Goal: Task Accomplishment & Management: Complete application form

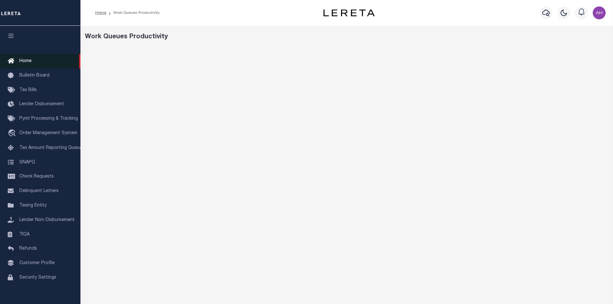
click at [28, 61] on span "Home" at bounding box center [25, 61] width 12 height 5
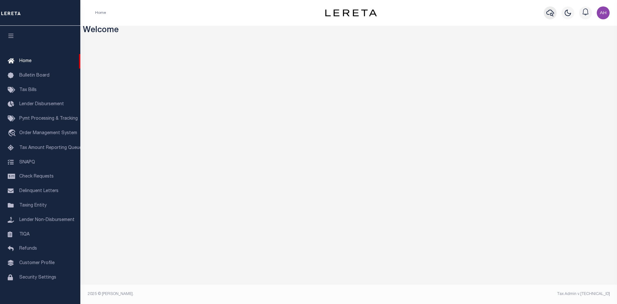
click at [549, 13] on icon "button" at bounding box center [551, 13] width 8 height 8
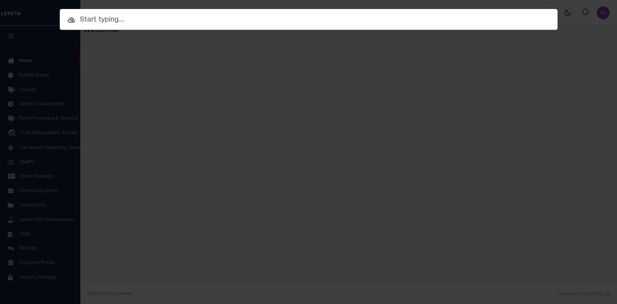
paste input "942400007848"
type input "942400007848"
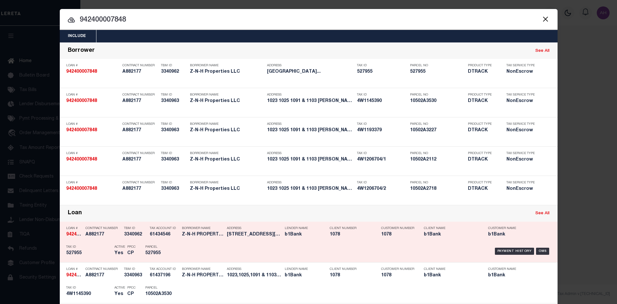
scroll to position [129, 0]
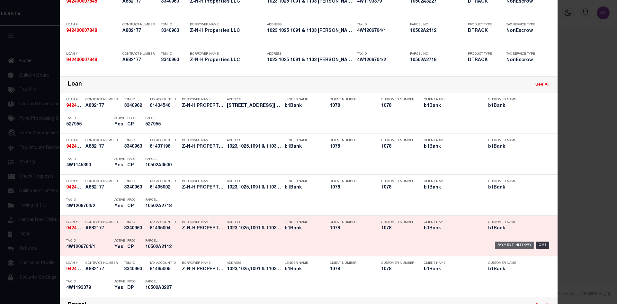
click at [521, 246] on div "Payment History" at bounding box center [515, 244] width 40 height 7
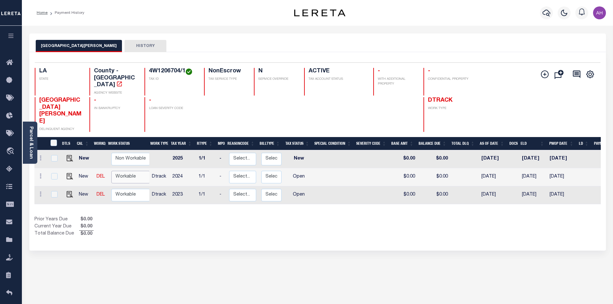
drag, startPoint x: 129, startPoint y: 154, endPoint x: 131, endPoint y: 160, distance: 6.6
click at [129, 171] on select "Non Workable Workable" at bounding box center [130, 177] width 39 height 13
checkbox input "true"
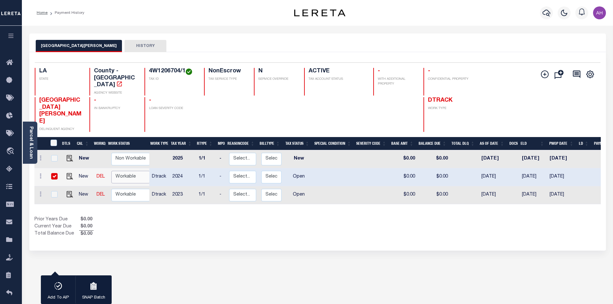
select select "true"
click at [111, 171] on select "Non Workable Workable" at bounding box center [130, 177] width 39 height 13
checkbox input "false"
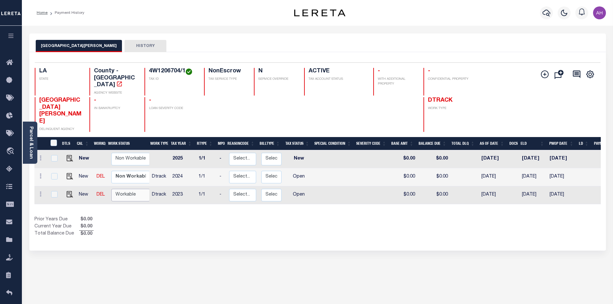
click at [131, 189] on select "Non Workable Workable" at bounding box center [130, 195] width 39 height 13
checkbox input "true"
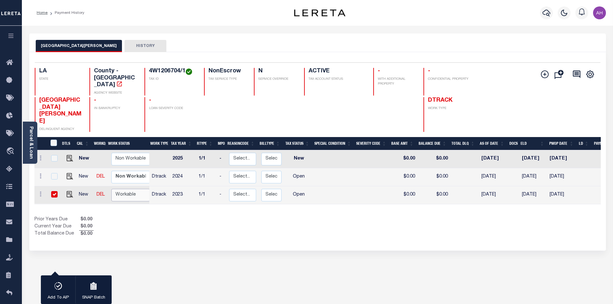
select select "true"
click at [111, 189] on select "Non Workable Workable" at bounding box center [130, 195] width 39 height 13
checkbox input "false"
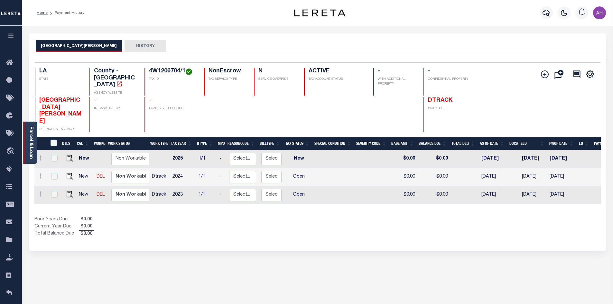
click at [33, 145] on link "Parcel & Loan" at bounding box center [31, 142] width 5 height 32
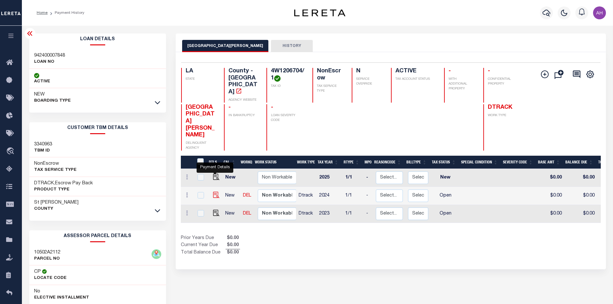
click at [215, 192] on img "" at bounding box center [216, 195] width 6 height 6
checkbox input "true"
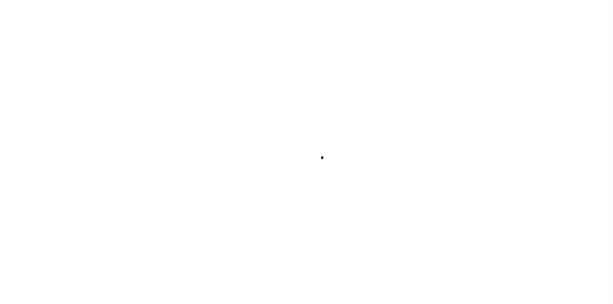
checkbox input "false"
type input "01/01/2025"
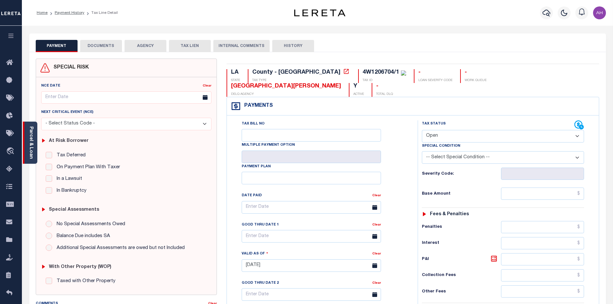
click at [31, 134] on link "Parcel & Loan" at bounding box center [31, 142] width 5 height 32
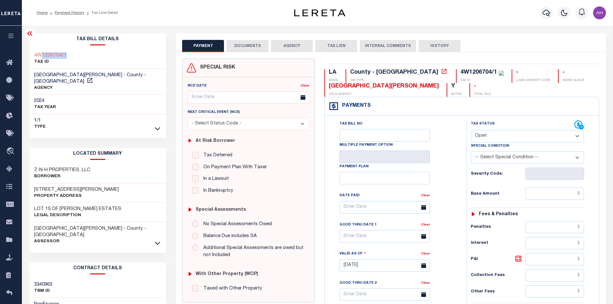
drag, startPoint x: 69, startPoint y: 56, endPoint x: 42, endPoint y: 55, distance: 27.7
click at [42, 55] on div "4W1206704/1 TAX ID" at bounding box center [97, 59] width 137 height 20
copy h3 "1206704/1"
click at [161, 240] on link at bounding box center [157, 242] width 7 height 5
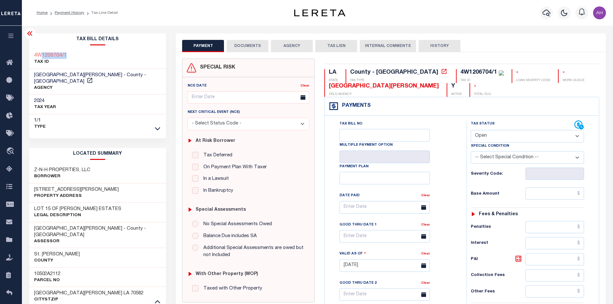
click at [499, 137] on select "- Select Status Code - Open Due/Unpaid Paid Incomplete No Tax Due Internal Refu…" at bounding box center [526, 136] width 113 height 13
select select "PYD"
click at [470, 130] on select "- Select Status Code - Open Due/Unpaid Paid Incomplete No Tax Due Internal Refu…" at bounding box center [526, 136] width 113 height 13
type input "[DATE]"
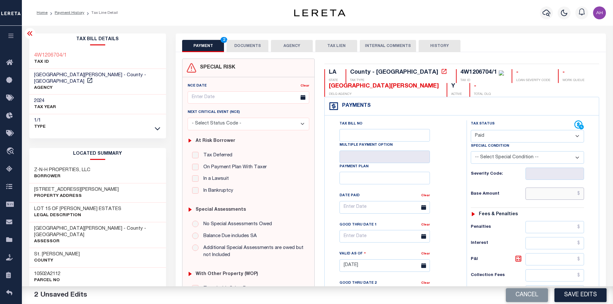
click at [539, 195] on input "text" at bounding box center [554, 193] width 59 height 12
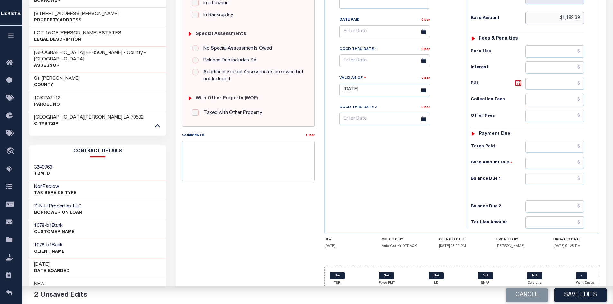
scroll to position [190, 0]
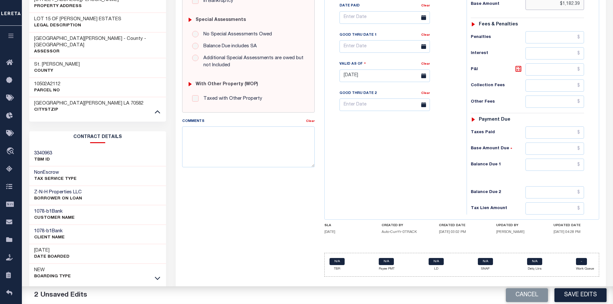
type input "$1,182.39"
click at [553, 164] on input "text" at bounding box center [554, 165] width 59 height 12
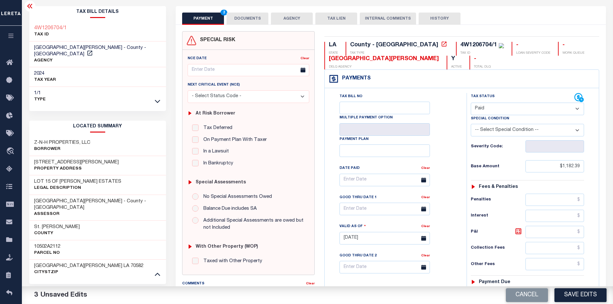
scroll to position [0, 0]
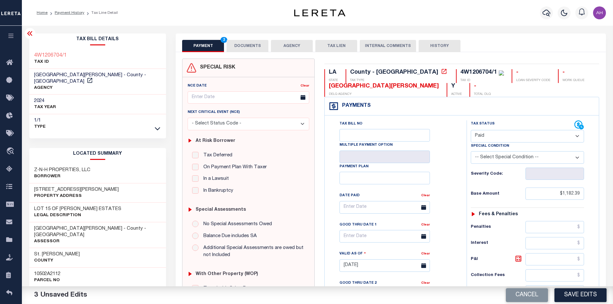
type input "$0.00"
click at [246, 46] on button "DOCUMENTS" at bounding box center [247, 46] width 42 height 12
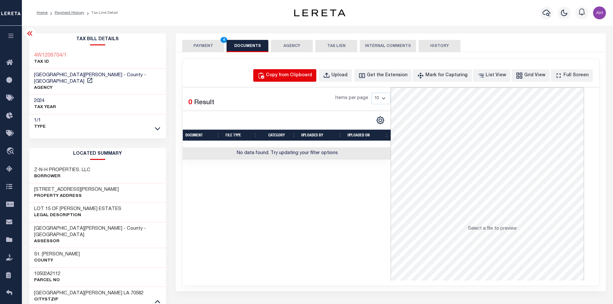
click at [313, 80] on button "Copy from Clipboard" at bounding box center [284, 75] width 63 height 13
select select "POP"
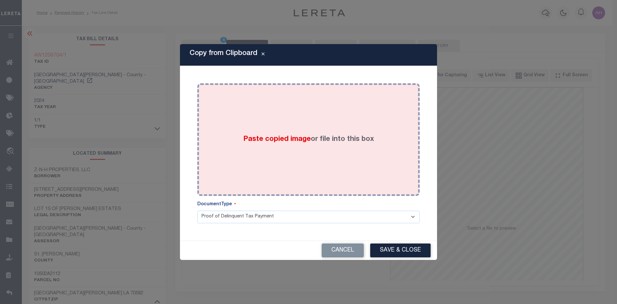
click at [291, 138] on span "Paste copied image" at bounding box center [277, 139] width 68 height 7
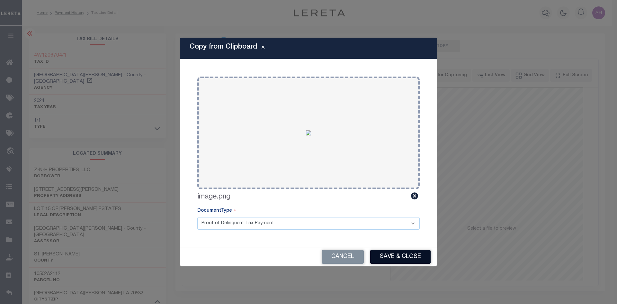
click at [391, 253] on button "Save & Close" at bounding box center [400, 257] width 60 height 14
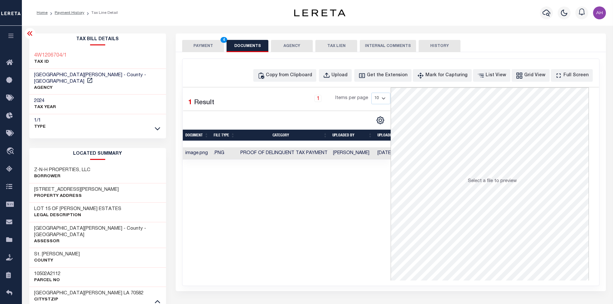
click at [202, 41] on button "PAYMENT 4" at bounding box center [203, 46] width 42 height 12
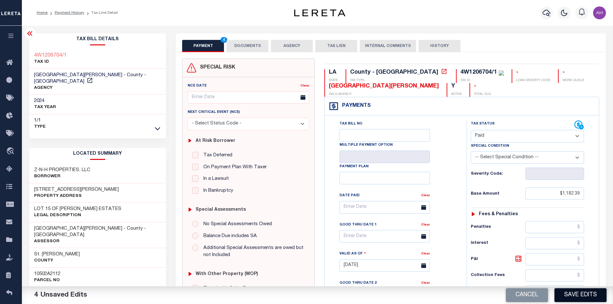
click at [572, 294] on button "Save Edits" at bounding box center [580, 295] width 52 height 14
checkbox input "false"
type input "$1,182.39"
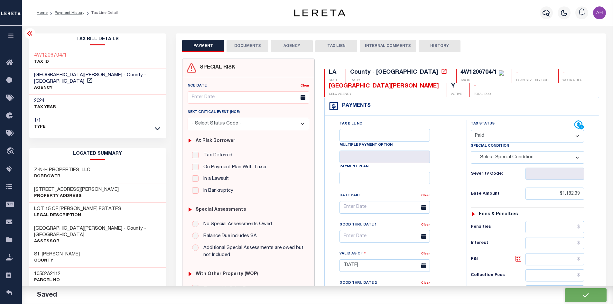
type input "$0"
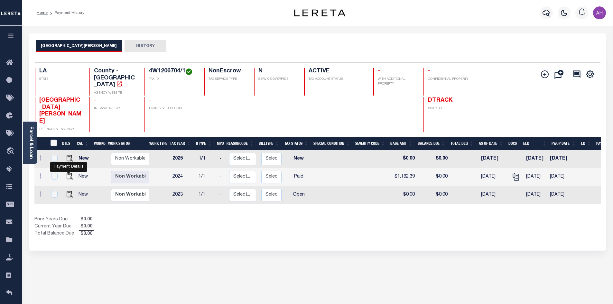
drag, startPoint x: 69, startPoint y: 171, endPoint x: 60, endPoint y: 173, distance: 9.1
click at [69, 191] on img "" at bounding box center [70, 194] width 6 height 6
checkbox input "true"
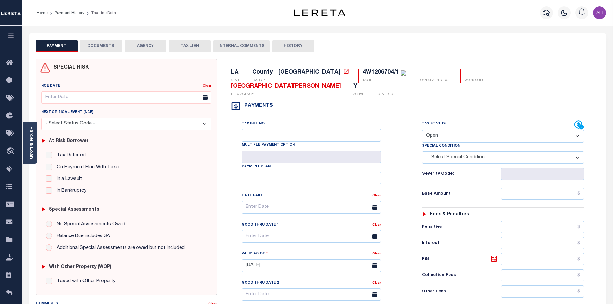
click at [465, 130] on select "- Select Status Code - Open Due/Unpaid Paid Incomplete No Tax Due Internal Refu…" at bounding box center [503, 136] width 162 height 13
select select "NTX"
click at [422, 130] on select "- Select Status Code - Open Due/Unpaid Paid Incomplete No Tax Due Internal Refu…" at bounding box center [503, 136] width 162 height 13
type input "[DATE]"
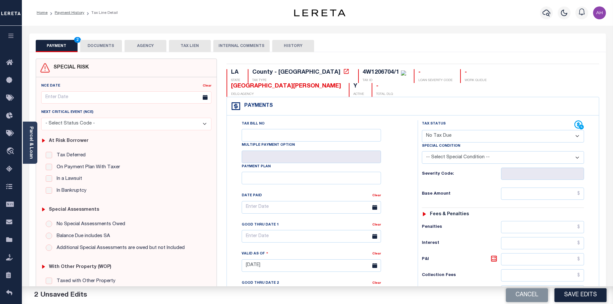
click at [444, 151] on select "-- Select Special Condition -- 3RD PARTY TAX LIEN AGENCY TAX LIEN (A.K.A Inside…" at bounding box center [503, 157] width 162 height 13
select select "7"
click at [422, 151] on select "-- Select Special Condition -- 3RD PARTY TAX LIEN AGENCY TAX LIEN (A.K.A Inside…" at bounding box center [503, 157] width 162 height 13
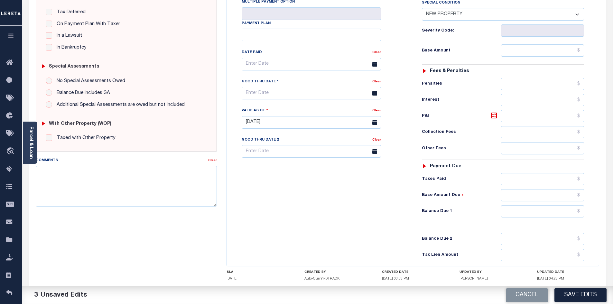
scroll to position [161, 0]
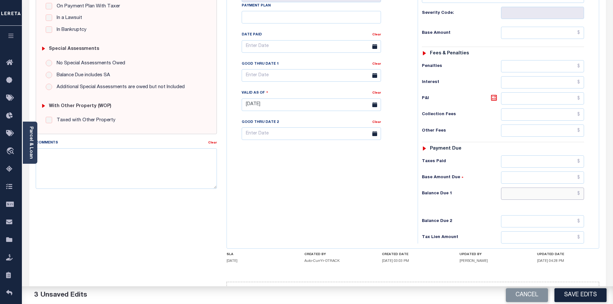
click at [538, 187] on input "text" at bounding box center [542, 193] width 83 height 12
type input "$0.00"
click at [586, 293] on button "Save Edits" at bounding box center [580, 295] width 52 height 14
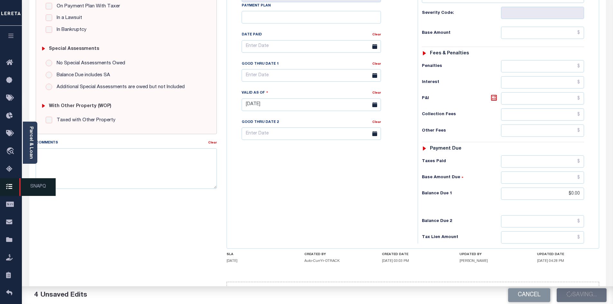
checkbox input "false"
type input "$0"
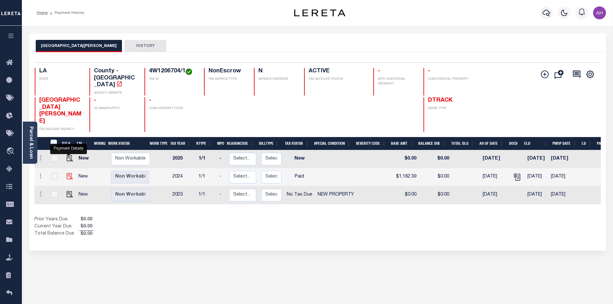
click at [68, 173] on img "" at bounding box center [70, 176] width 6 height 6
checkbox input "true"
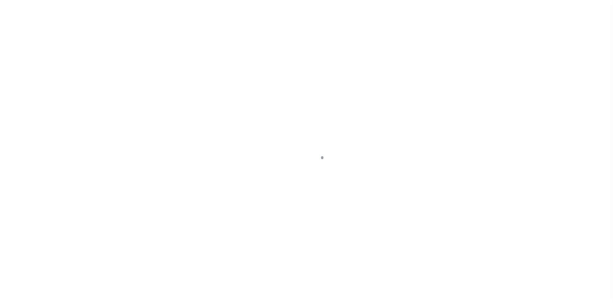
select select "PYD"
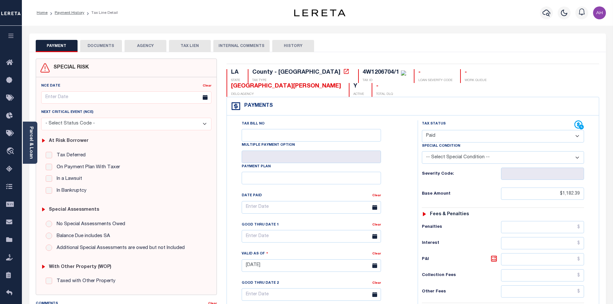
click at [100, 46] on button "DOCUMENTS" at bounding box center [101, 46] width 42 height 12
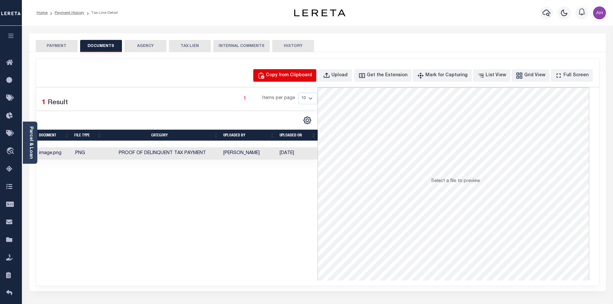
click at [294, 72] on div "Copy from Clipboard" at bounding box center [289, 75] width 46 height 7
select select "POP"
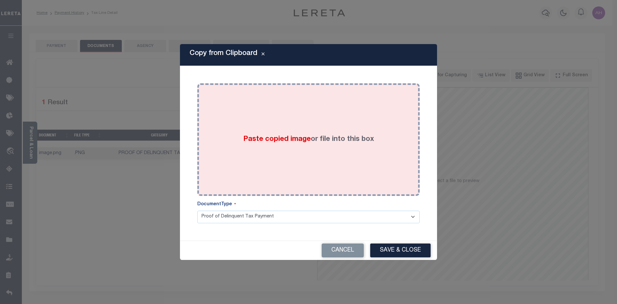
click at [300, 141] on span "Paste copied image" at bounding box center [277, 139] width 68 height 7
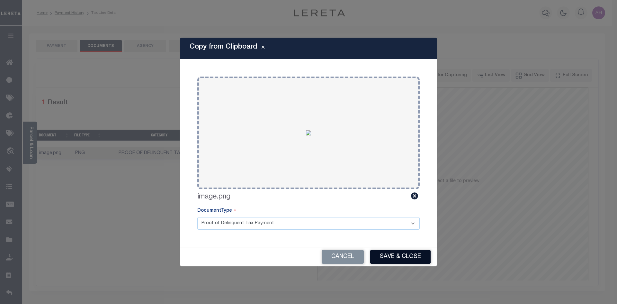
click at [401, 257] on button "Save & Close" at bounding box center [400, 257] width 60 height 14
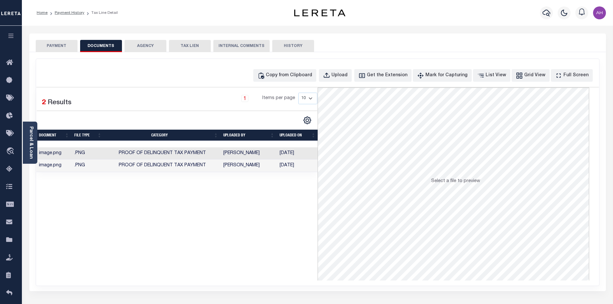
click at [61, 46] on button "PAYMENT" at bounding box center [57, 46] width 42 height 12
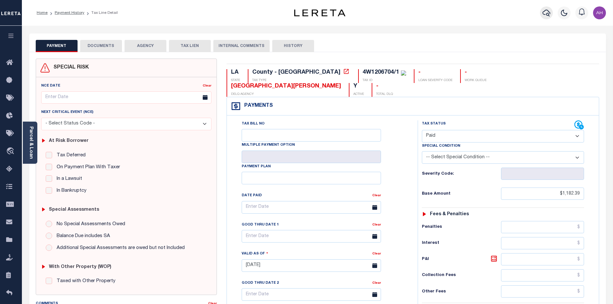
click at [544, 15] on icon "button" at bounding box center [546, 13] width 8 height 8
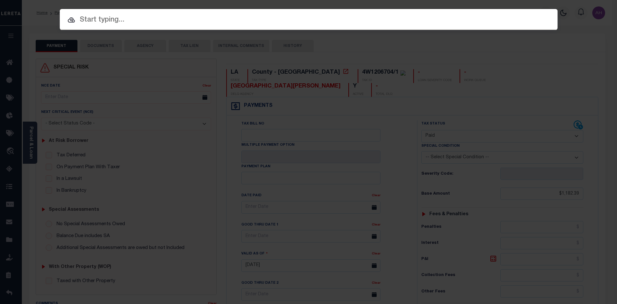
paste input "942400007848"
type input "942400007848"
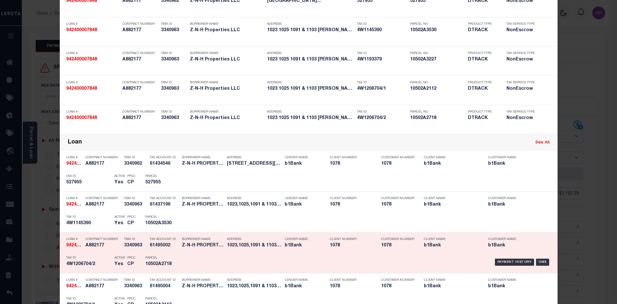
scroll to position [96, 0]
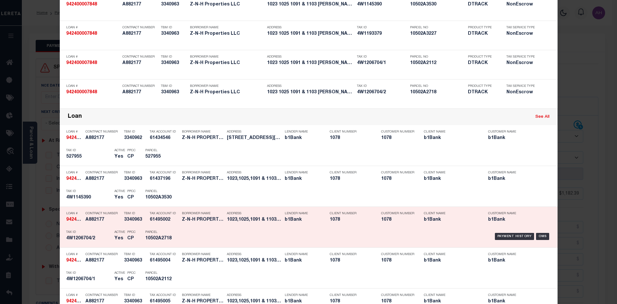
click at [507, 237] on div "Payment History" at bounding box center [515, 236] width 40 height 7
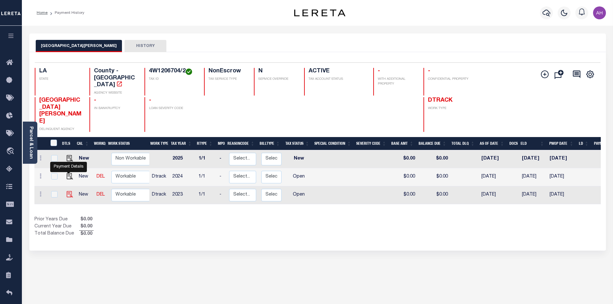
click at [67, 191] on img "" at bounding box center [70, 194] width 6 height 6
checkbox input "true"
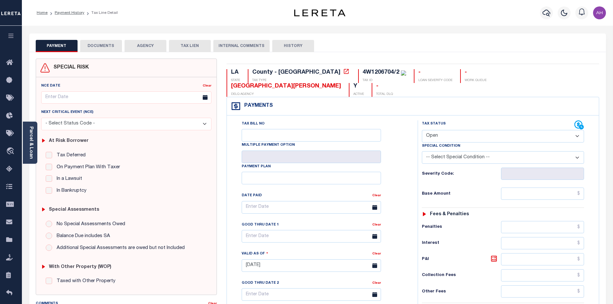
click at [455, 130] on select "- Select Status Code - Open Due/Unpaid Paid Incomplete No Tax Due Internal Refu…" at bounding box center [503, 136] width 162 height 13
select select "NTX"
click at [422, 130] on select "- Select Status Code - Open Due/Unpaid Paid Incomplete No Tax Due Internal Refu…" at bounding box center [503, 136] width 162 height 13
type input "[DATE]"
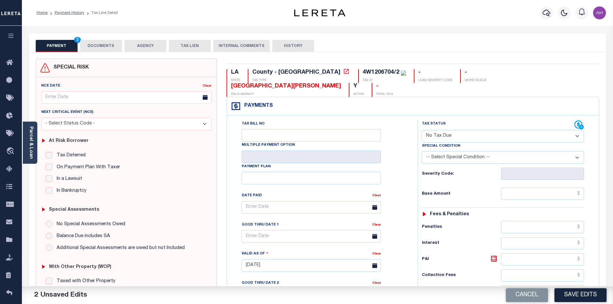
click at [439, 151] on select "-- Select Special Condition -- 3RD PARTY TAX LIEN AGENCY TAX LIEN (A.K.A Inside…" at bounding box center [503, 157] width 162 height 13
select select "7"
click at [422, 151] on select "-- Select Special Condition -- 3RD PARTY TAX LIEN AGENCY TAX LIEN (A.K.A Inside…" at bounding box center [503, 157] width 162 height 13
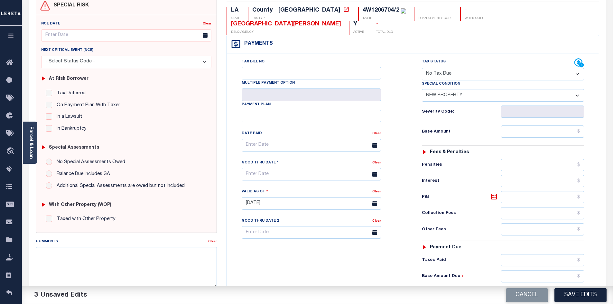
scroll to position [169, 0]
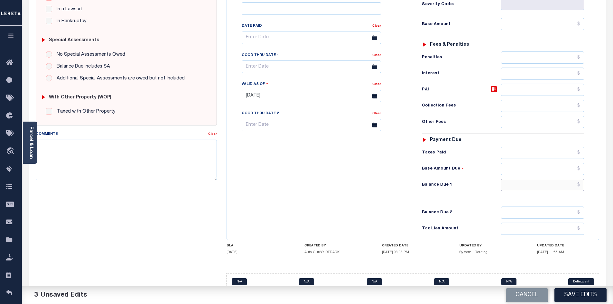
click at [547, 179] on input "text" at bounding box center [542, 185] width 83 height 12
type input "$0.00"
click at [586, 298] on button "Save Edits" at bounding box center [580, 295] width 52 height 14
checkbox input "false"
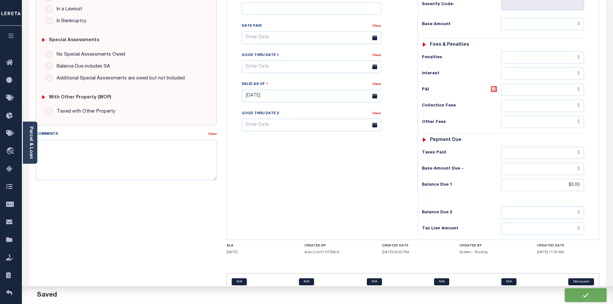
checkbox input "false"
type input "$0"
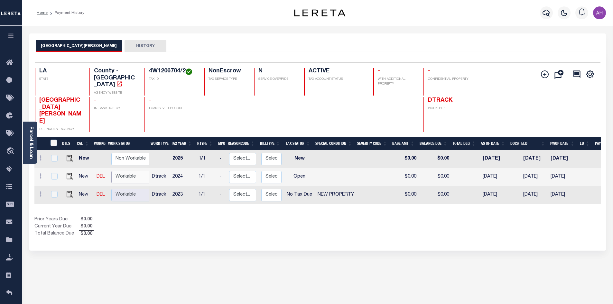
click at [122, 171] on select "Non Workable Workable" at bounding box center [130, 177] width 39 height 13
checkbox input "true"
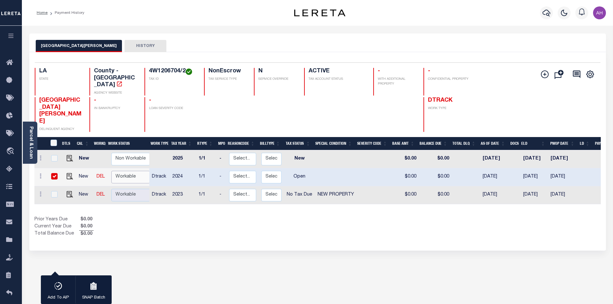
select select "true"
click at [111, 171] on select "Non Workable Workable" at bounding box center [130, 177] width 39 height 13
checkbox input "false"
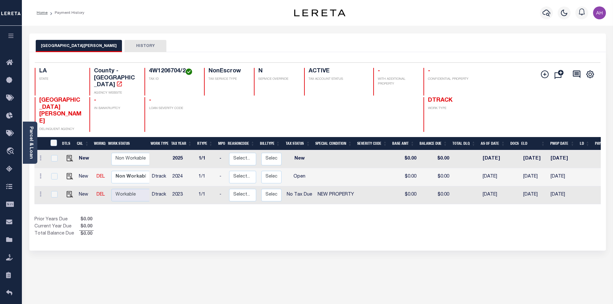
click at [74, 168] on td at bounding box center [68, 177] width 15 height 18
checkbox input "true"
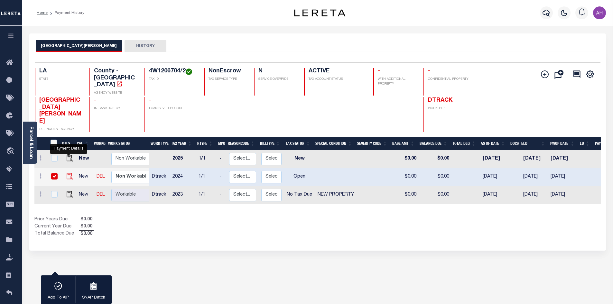
click at [69, 173] on img "" at bounding box center [70, 176] width 6 height 6
checkbox input "false"
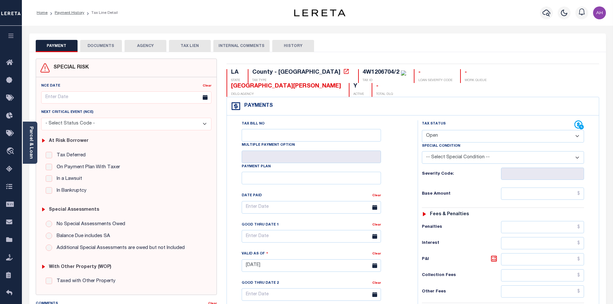
click at [446, 130] on select "- Select Status Code - Open Due/Unpaid Paid Incomplete No Tax Due Internal Refu…" at bounding box center [503, 136] width 162 height 13
select select "PYD"
click at [422, 130] on select "- Select Status Code - Open Due/Unpaid Paid Incomplete No Tax Due Internal Refu…" at bounding box center [503, 136] width 162 height 13
type input "[DATE]"
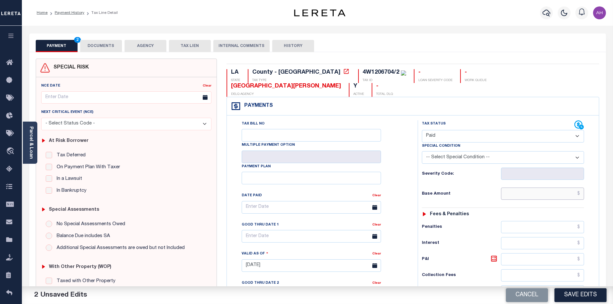
click at [522, 187] on input "text" at bounding box center [542, 193] width 83 height 12
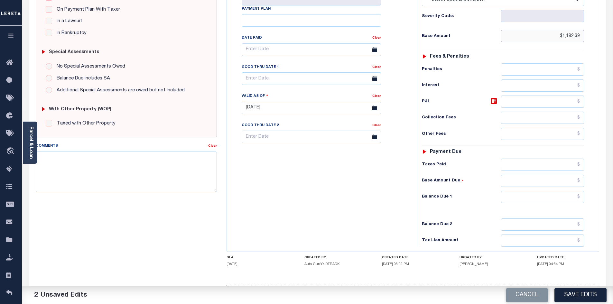
scroll to position [161, 0]
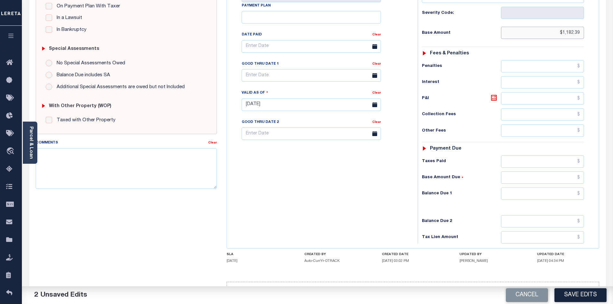
type input "$1,182.39"
click at [524, 187] on input "text" at bounding box center [542, 193] width 83 height 12
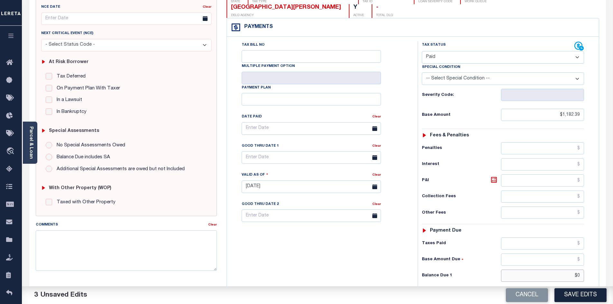
scroll to position [0, 0]
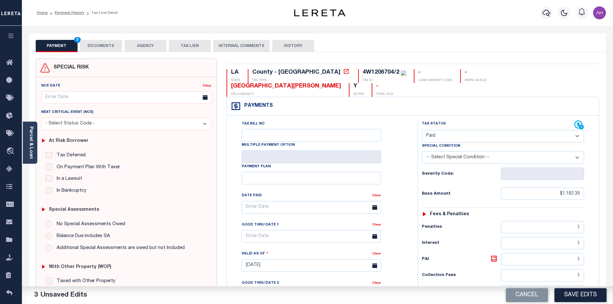
type input "$0.00"
click at [92, 45] on button "DOCUMENTS" at bounding box center [101, 46] width 42 height 12
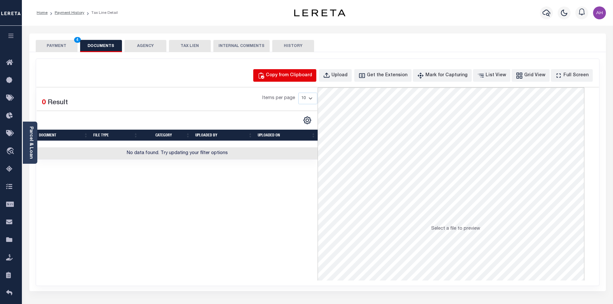
click at [309, 73] on div "Copy from Clipboard" at bounding box center [289, 75] width 46 height 7
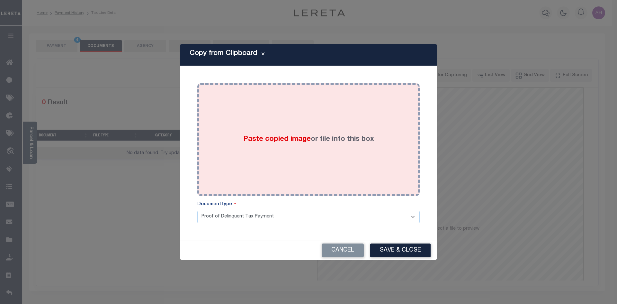
click at [311, 138] on label "Paste copied image or file into this box" at bounding box center [308, 139] width 131 height 11
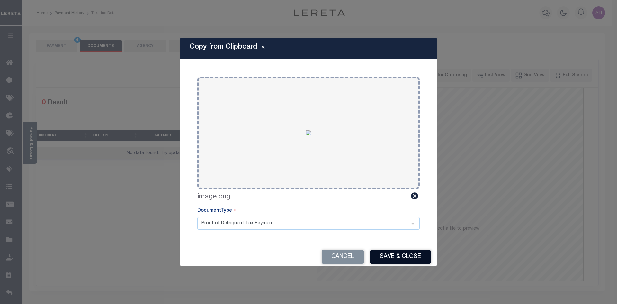
click at [401, 253] on button "Save & Close" at bounding box center [400, 257] width 60 height 14
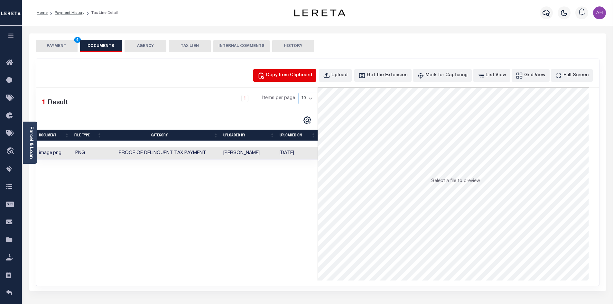
click at [285, 75] on div "Copy from Clipboard" at bounding box center [289, 75] width 46 height 7
select select "POP"
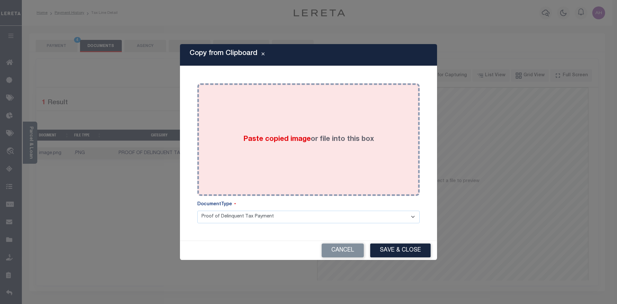
click at [288, 137] on span "Paste copied image" at bounding box center [277, 139] width 68 height 7
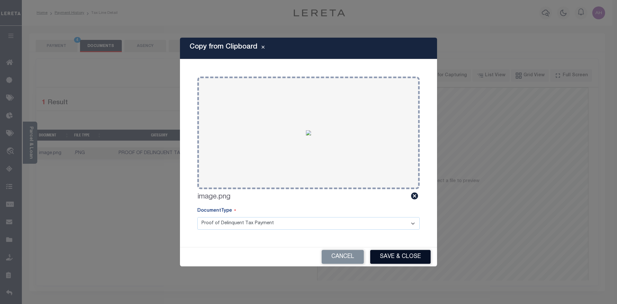
click at [393, 257] on button "Save & Close" at bounding box center [400, 257] width 60 height 14
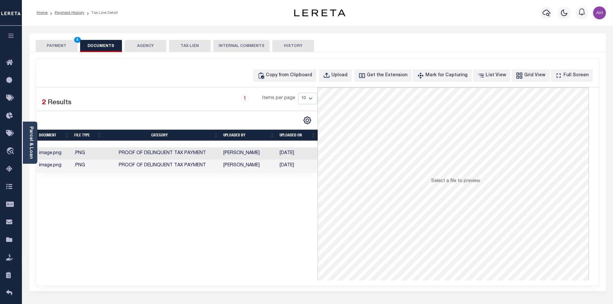
click at [58, 45] on button "PAYMENT 4" at bounding box center [57, 46] width 42 height 12
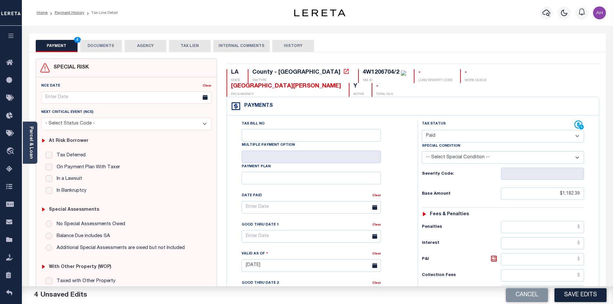
scroll to position [161, 0]
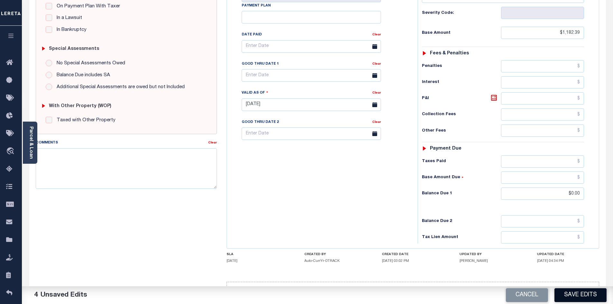
click at [590, 298] on button "Save Edits" at bounding box center [580, 295] width 52 height 14
checkbox input "false"
type input "$1,182.39"
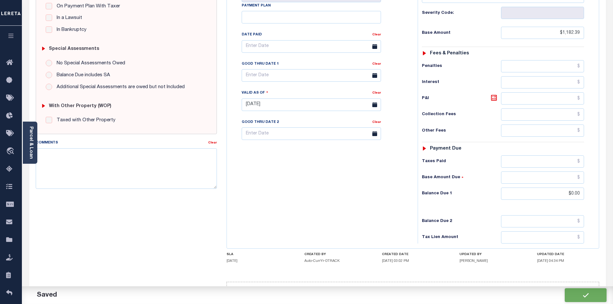
type input "$0"
